Goal: Book appointment/travel/reservation

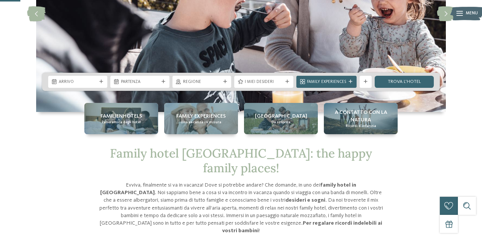
scroll to position [114, 0]
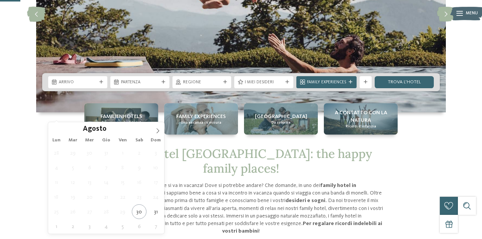
click at [152, 132] on span at bounding box center [158, 128] width 13 height 13
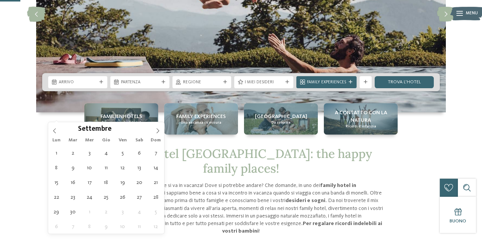
click at [158, 130] on icon at bounding box center [157, 130] width 5 height 5
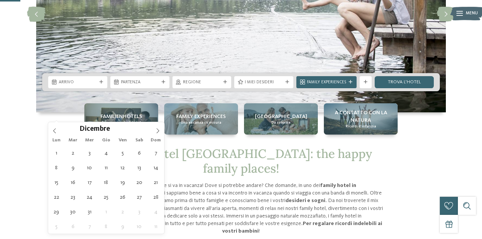
type div "01.12.2025"
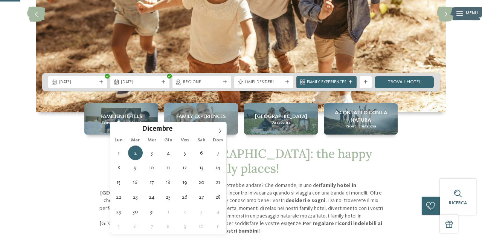
type div "07.12.2025"
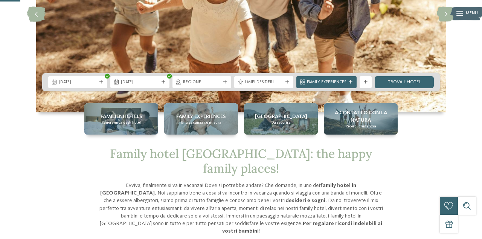
click at [211, 86] on span "Regione" at bounding box center [202, 83] width 38 height 6
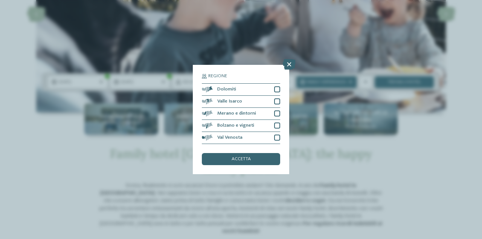
click at [279, 129] on div at bounding box center [277, 125] width 6 height 6
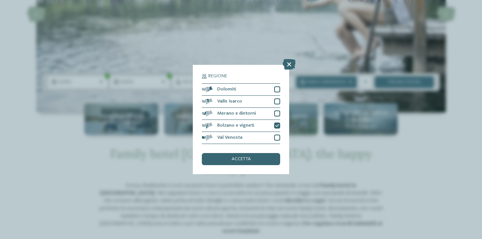
click at [276, 92] on div at bounding box center [277, 89] width 6 height 6
click at [264, 165] on div "accetta" at bounding box center [241, 159] width 78 height 12
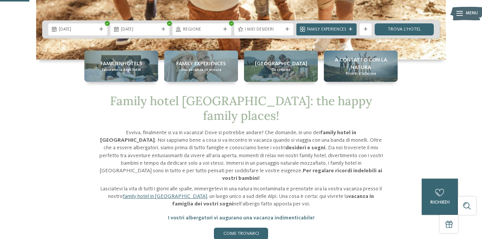
scroll to position [167, 0]
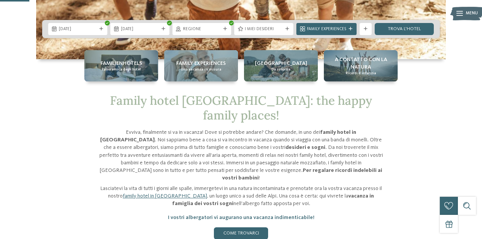
click at [407, 35] on link "trova l’hotel" at bounding box center [404, 29] width 59 height 12
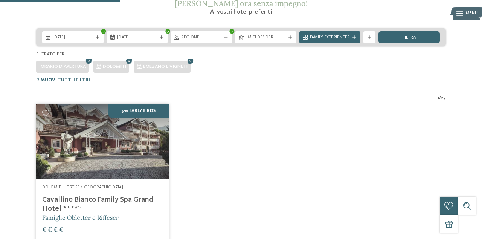
click at [104, 200] on h4 "Cavallino Bianco Family Spa Grand Hotel ****ˢ" at bounding box center [102, 204] width 121 height 18
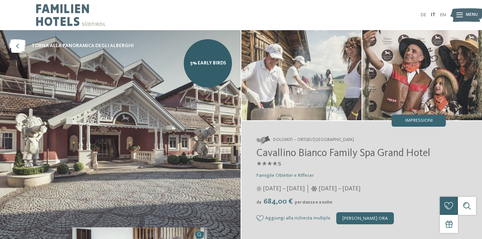
click at [288, 2] on div "DE IT EN Menu" at bounding box center [343, 15] width 205 height 30
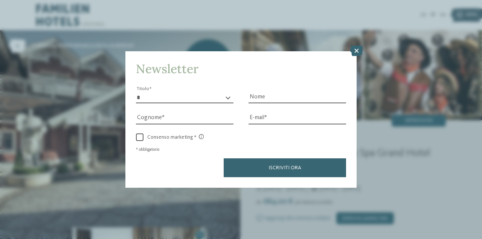
click at [353, 55] on icon at bounding box center [357, 51] width 13 height 11
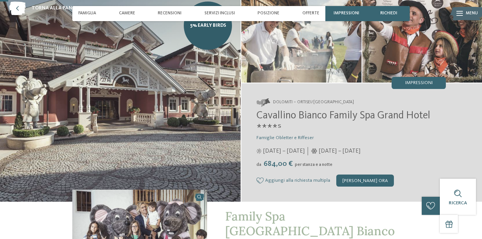
scroll to position [48, 0]
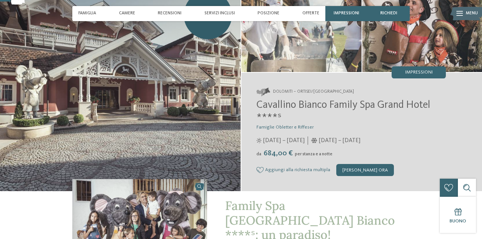
click at [292, 137] on span "[DATE] – [DATE]" at bounding box center [283, 140] width 41 height 8
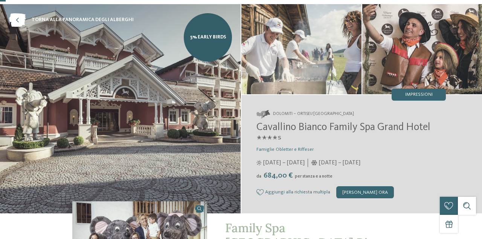
scroll to position [29, 0]
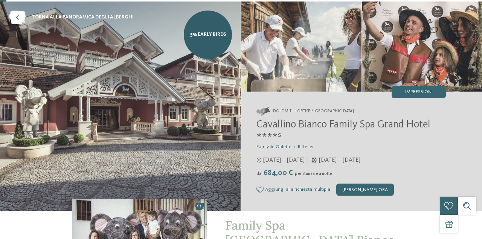
click at [363, 119] on h2 "Cavallino Bianco Family Spa Grand Hotel ****ˢ" at bounding box center [352, 131] width 190 height 25
click at [350, 128] on span "Cavallino Bianco Family Spa Grand Hotel ****ˢ" at bounding box center [344, 130] width 174 height 23
